Goal: Information Seeking & Learning: Learn about a topic

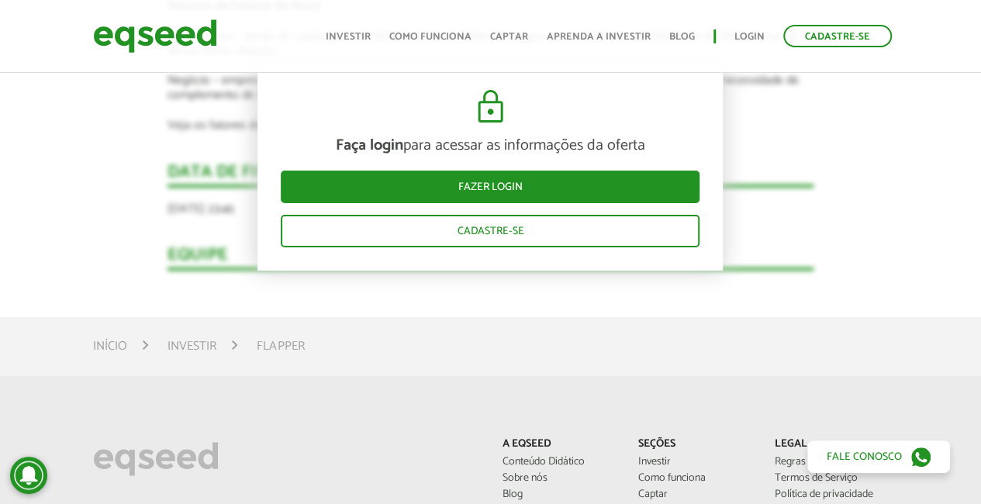
scroll to position [2715, 0]
